Goal: Task Accomplishment & Management: Use online tool/utility

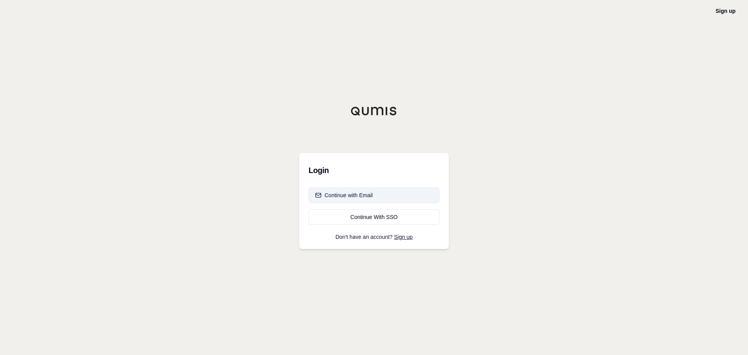
click at [353, 194] on div "Continue with Email" at bounding box center [344, 195] width 58 height 8
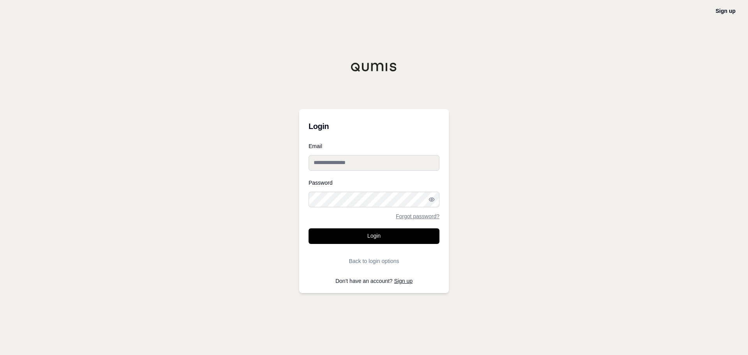
type input "**********"
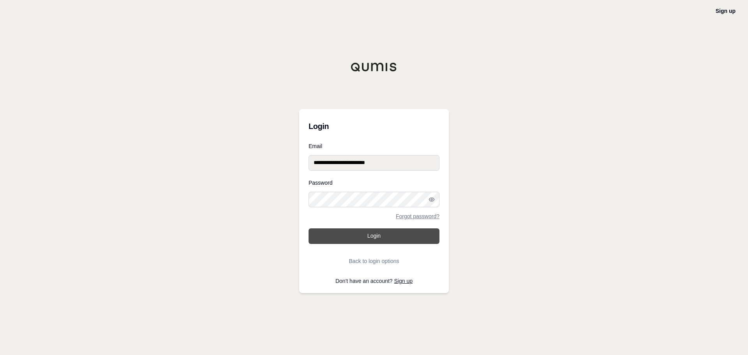
click at [378, 233] on button "Login" at bounding box center [373, 236] width 131 height 16
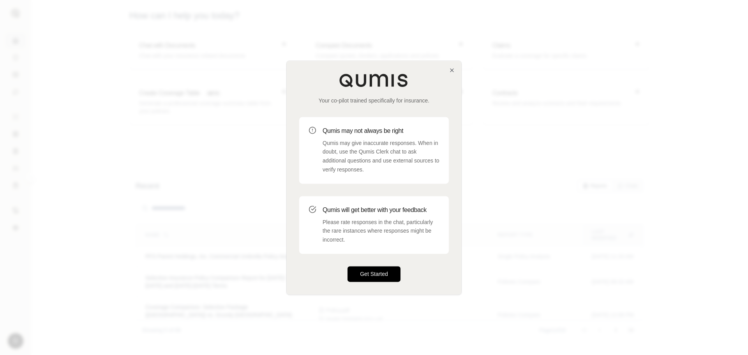
click at [355, 277] on button "Get Started" at bounding box center [373, 274] width 53 height 16
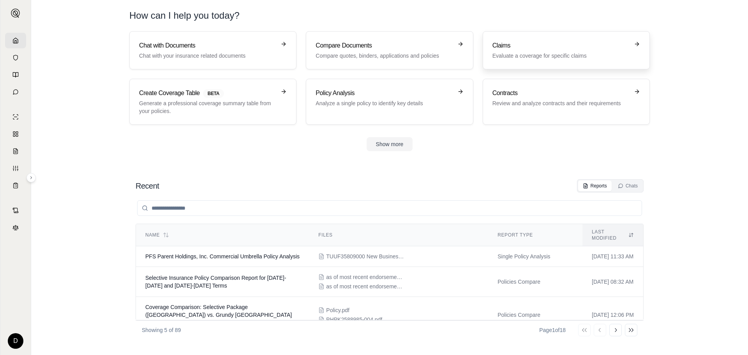
click at [535, 56] on p "Evaluate a coverage for specific claims" at bounding box center [560, 56] width 137 height 8
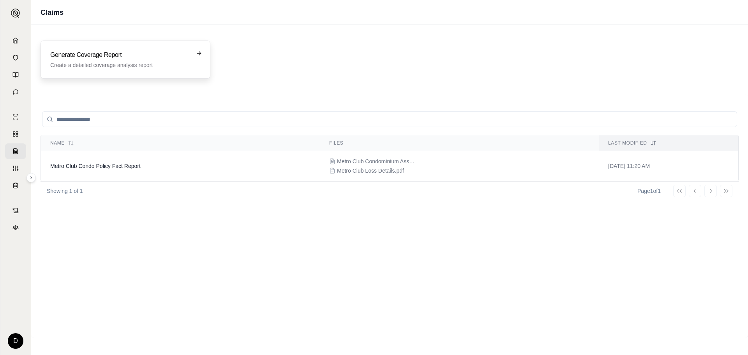
click at [135, 62] on p "Create a detailed coverage analysis report" at bounding box center [119, 65] width 139 height 8
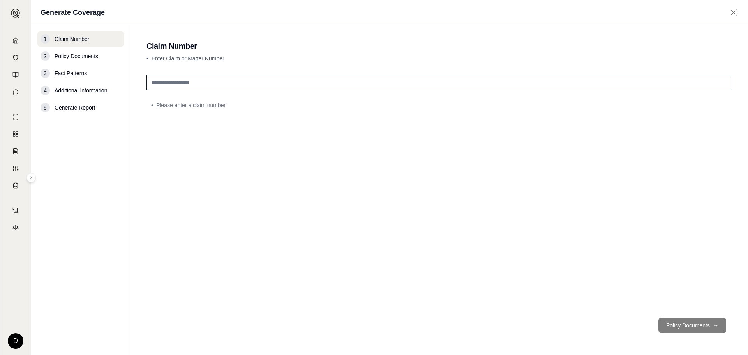
click at [200, 83] on input "text" at bounding box center [439, 83] width 586 height 16
type input "*"
click at [199, 111] on div "*" at bounding box center [439, 192] width 586 height 240
click at [163, 85] on input "*" at bounding box center [439, 83] width 586 height 16
click at [205, 108] on div "*" at bounding box center [439, 192] width 586 height 240
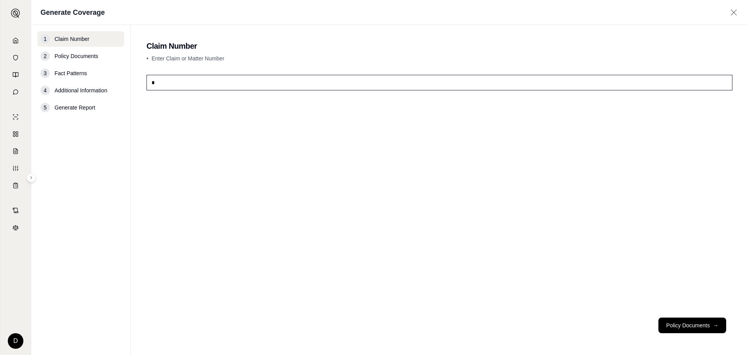
click at [184, 85] on input "*" at bounding box center [439, 83] width 586 height 16
click at [201, 129] on div "• Please enter a claim number" at bounding box center [439, 192] width 586 height 240
click at [170, 83] on input "text" at bounding box center [439, 83] width 586 height 16
type input "*"
click at [85, 59] on span "Policy Documents" at bounding box center [77, 56] width 44 height 8
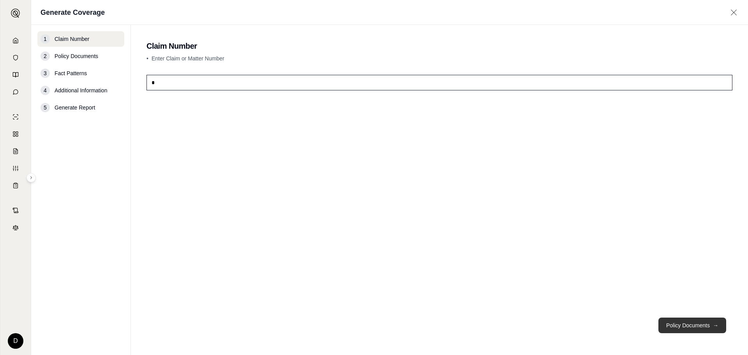
click at [678, 327] on button "Policy Documents →" at bounding box center [692, 325] width 68 height 16
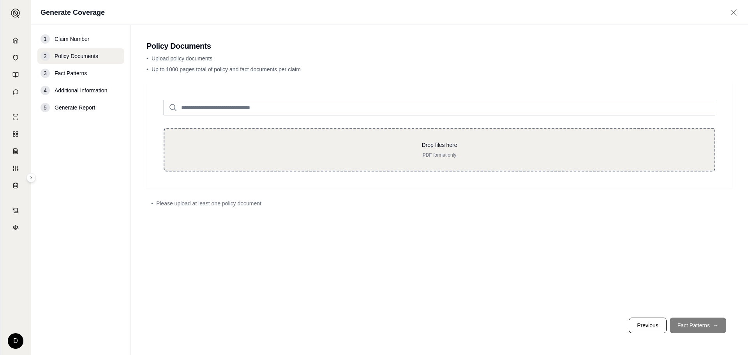
click at [243, 160] on div "Drop files here PDF format only" at bounding box center [439, 150] width 551 height 44
type input "**********"
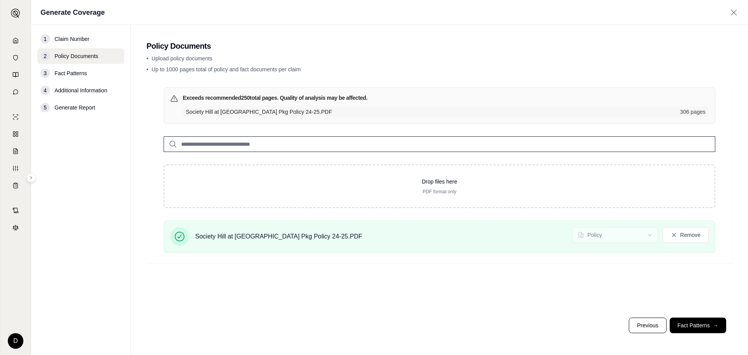
click at [60, 72] on span "Fact Patterns" at bounding box center [71, 73] width 32 height 8
click at [694, 326] on button "Fact Patterns →" at bounding box center [697, 325] width 56 height 16
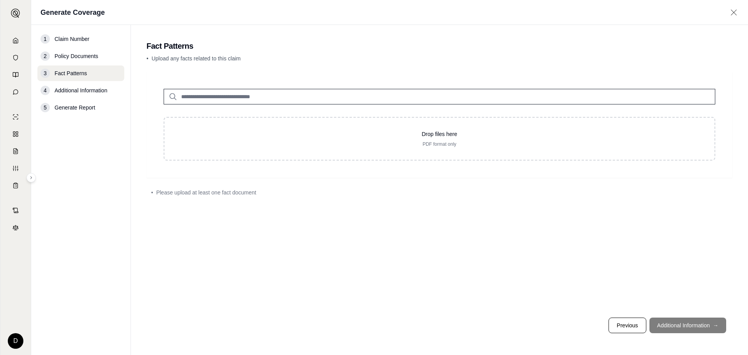
click at [255, 98] on input "search" at bounding box center [439, 97] width 551 height 16
click at [181, 192] on span "Please upload at least one fact document" at bounding box center [206, 192] width 100 height 8
click at [66, 89] on span "Additional Information" at bounding box center [81, 90] width 53 height 8
click at [375, 256] on div "Drop files here PDF format only • Please upload at least one fact document" at bounding box center [439, 192] width 586 height 240
click at [220, 96] on input "search" at bounding box center [439, 97] width 551 height 16
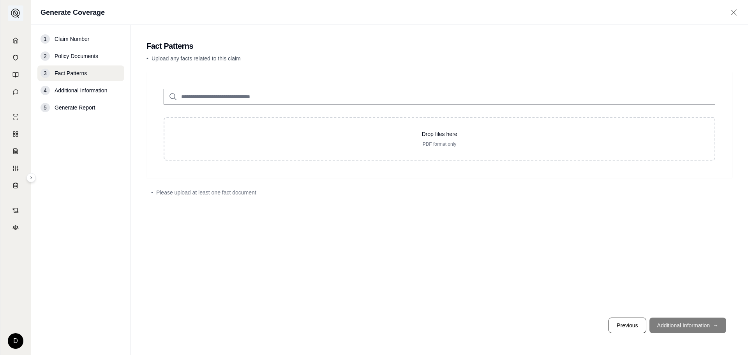
click at [13, 18] on img at bounding box center [15, 13] width 9 height 9
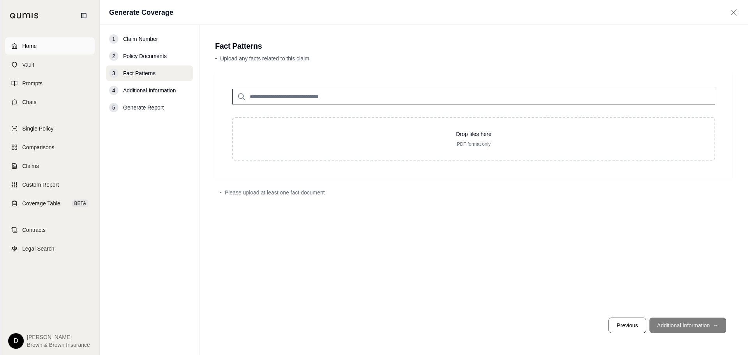
click at [27, 44] on span "Home" at bounding box center [29, 46] width 14 height 8
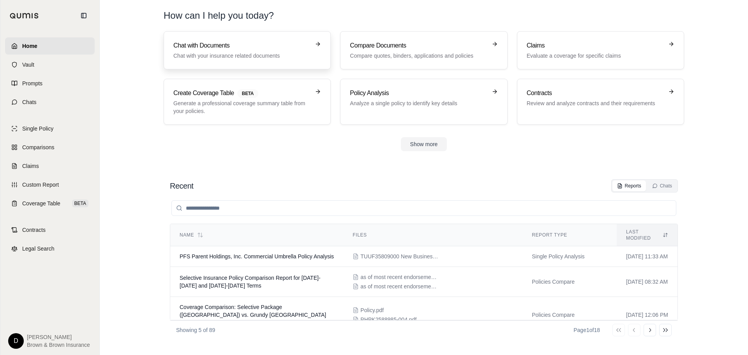
click at [286, 53] on p "Chat with your insurance related documents" at bounding box center [241, 56] width 137 height 8
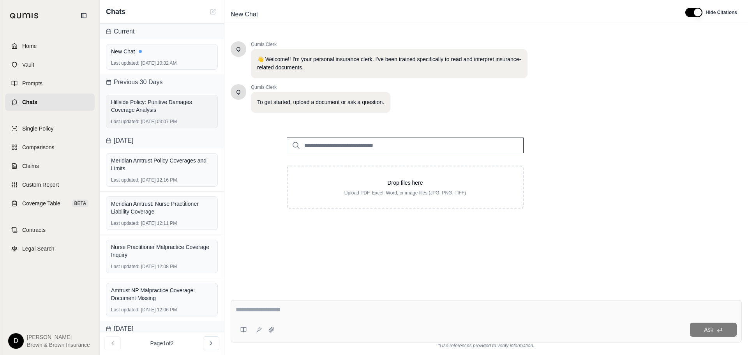
click at [137, 103] on div "Hillside Policy: Punitive Damages Coverage Analysis" at bounding box center [162, 106] width 102 height 16
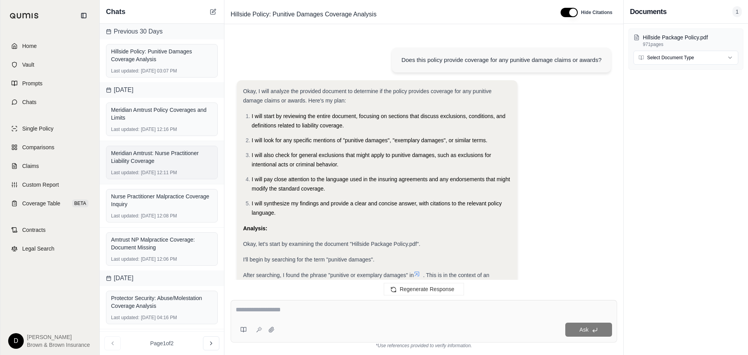
click at [135, 154] on div "Meridian Amtrust: Nurse Practitioner Liability Coverage" at bounding box center [162, 157] width 102 height 16
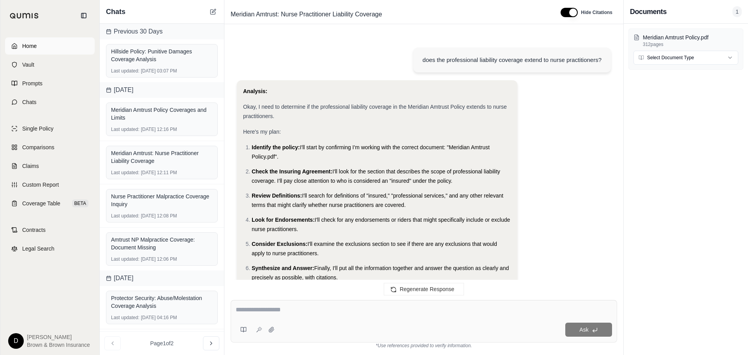
scroll to position [522, 0]
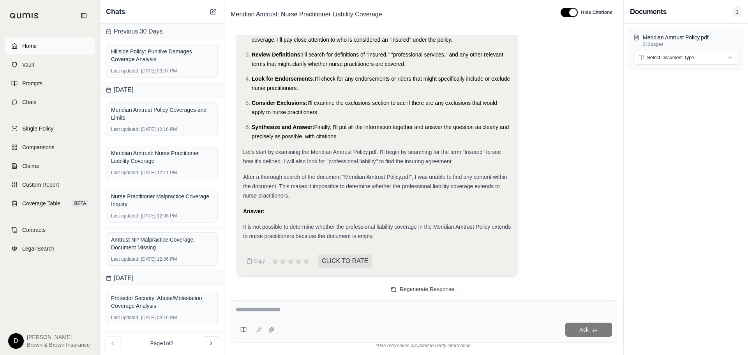
click at [30, 46] on span "Home" at bounding box center [29, 46] width 14 height 8
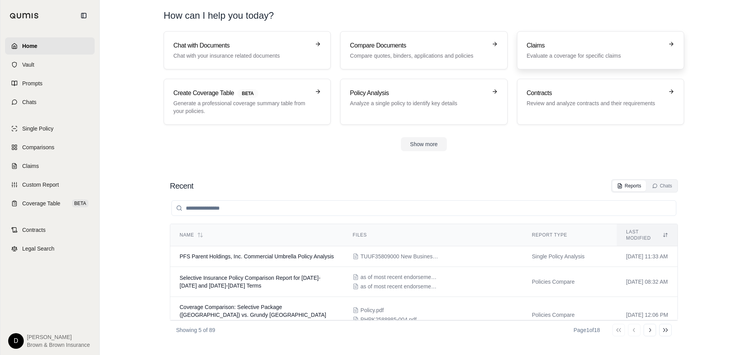
click at [577, 45] on h3 "Claims" at bounding box center [595, 45] width 137 height 9
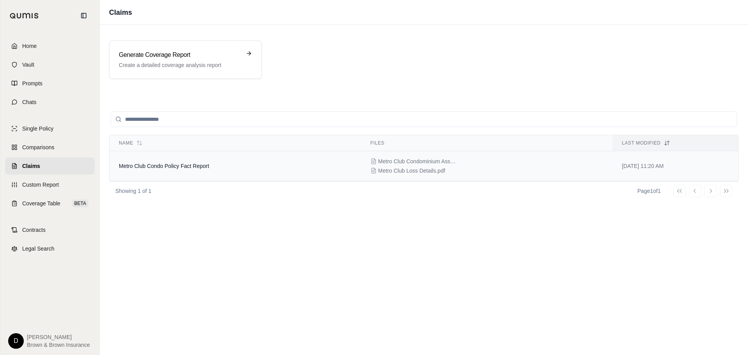
click at [731, 166] on td "[DATE] 11:20 AM" at bounding box center [675, 166] width 126 height 30
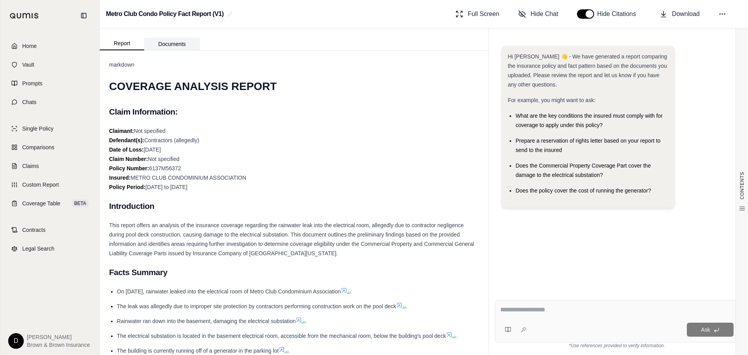
click at [168, 45] on button "Documents" at bounding box center [172, 44] width 56 height 12
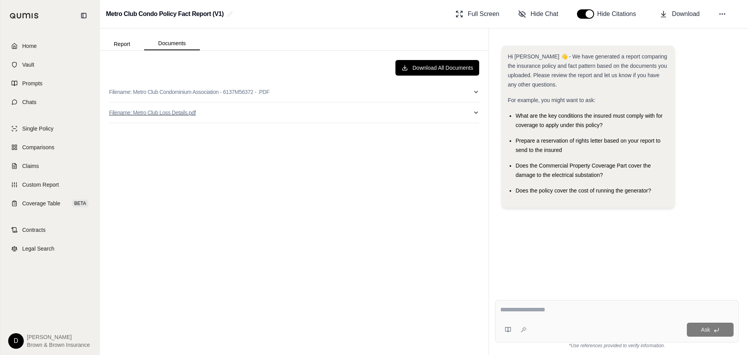
click at [280, 107] on button "Filename: Metro Club Loss Details.pdf" at bounding box center [294, 112] width 370 height 20
click at [29, 49] on span "Home" at bounding box center [29, 46] width 14 height 8
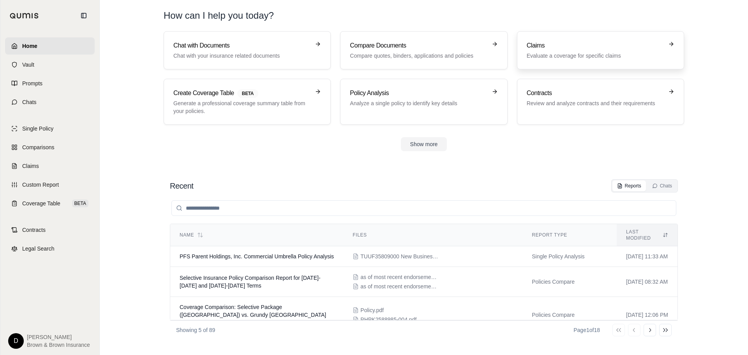
click at [548, 48] on h3 "Claims" at bounding box center [595, 45] width 137 height 9
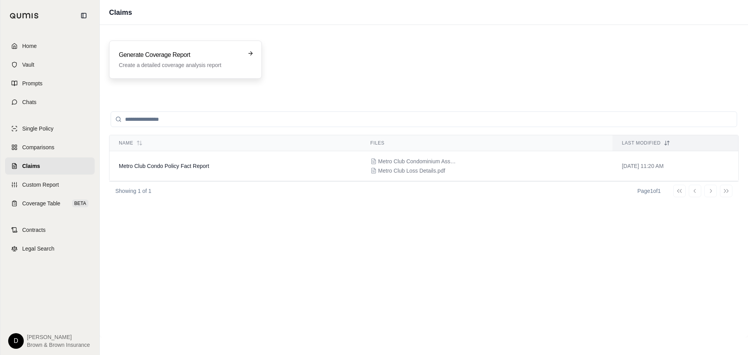
click at [183, 56] on h3 "Generate Coverage Report" at bounding box center [180, 54] width 122 height 9
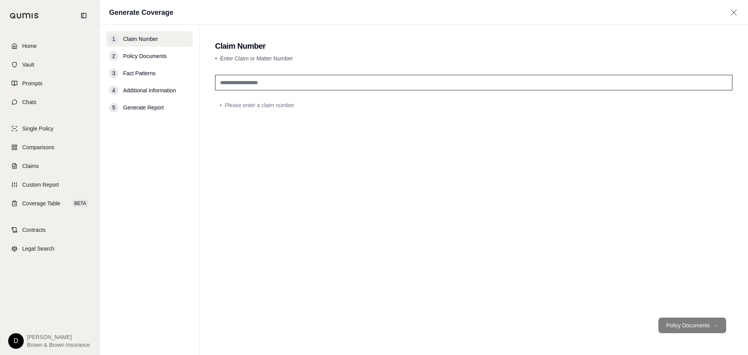
click at [285, 83] on input "text" at bounding box center [473, 83] width 517 height 16
type input "**********"
click at [697, 326] on button "Policy Documents →" at bounding box center [692, 325] width 68 height 16
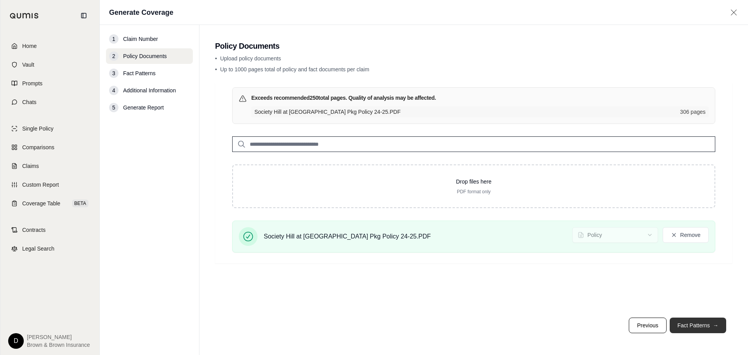
click at [695, 324] on button "Fact Patterns →" at bounding box center [697, 325] width 56 height 16
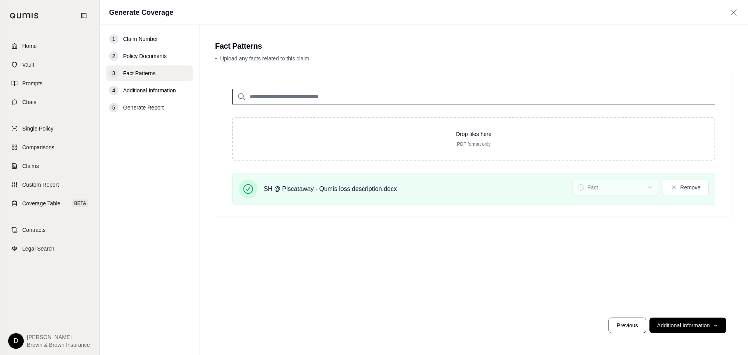
click at [694, 330] on button "Additional Information →" at bounding box center [687, 325] width 77 height 16
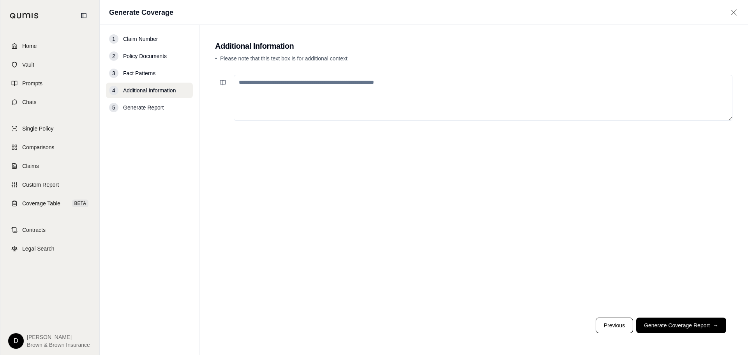
click at [280, 93] on textarea at bounding box center [483, 98] width 498 height 46
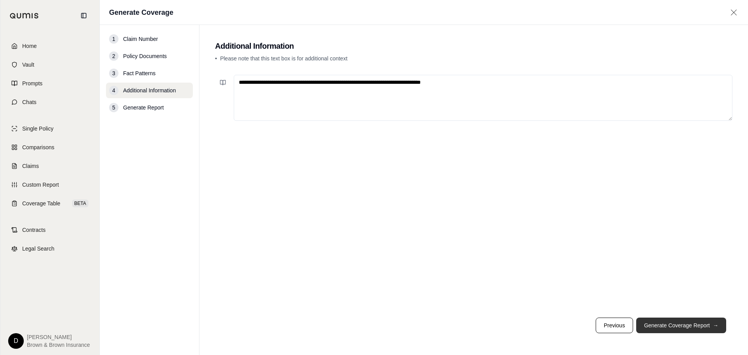
type textarea "**********"
click at [661, 324] on button "Generate Coverage Report →" at bounding box center [681, 325] width 90 height 16
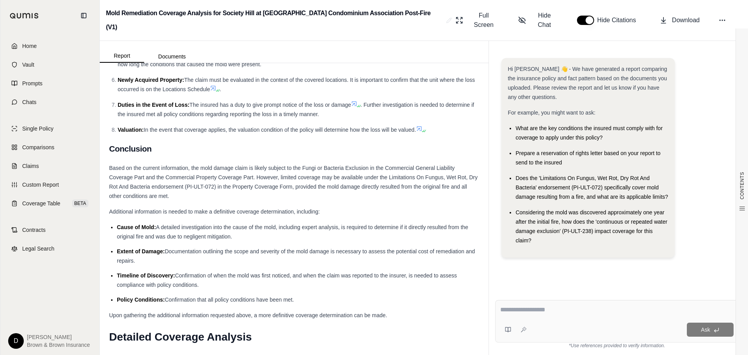
scroll to position [826, 0]
